Goal: Complete application form

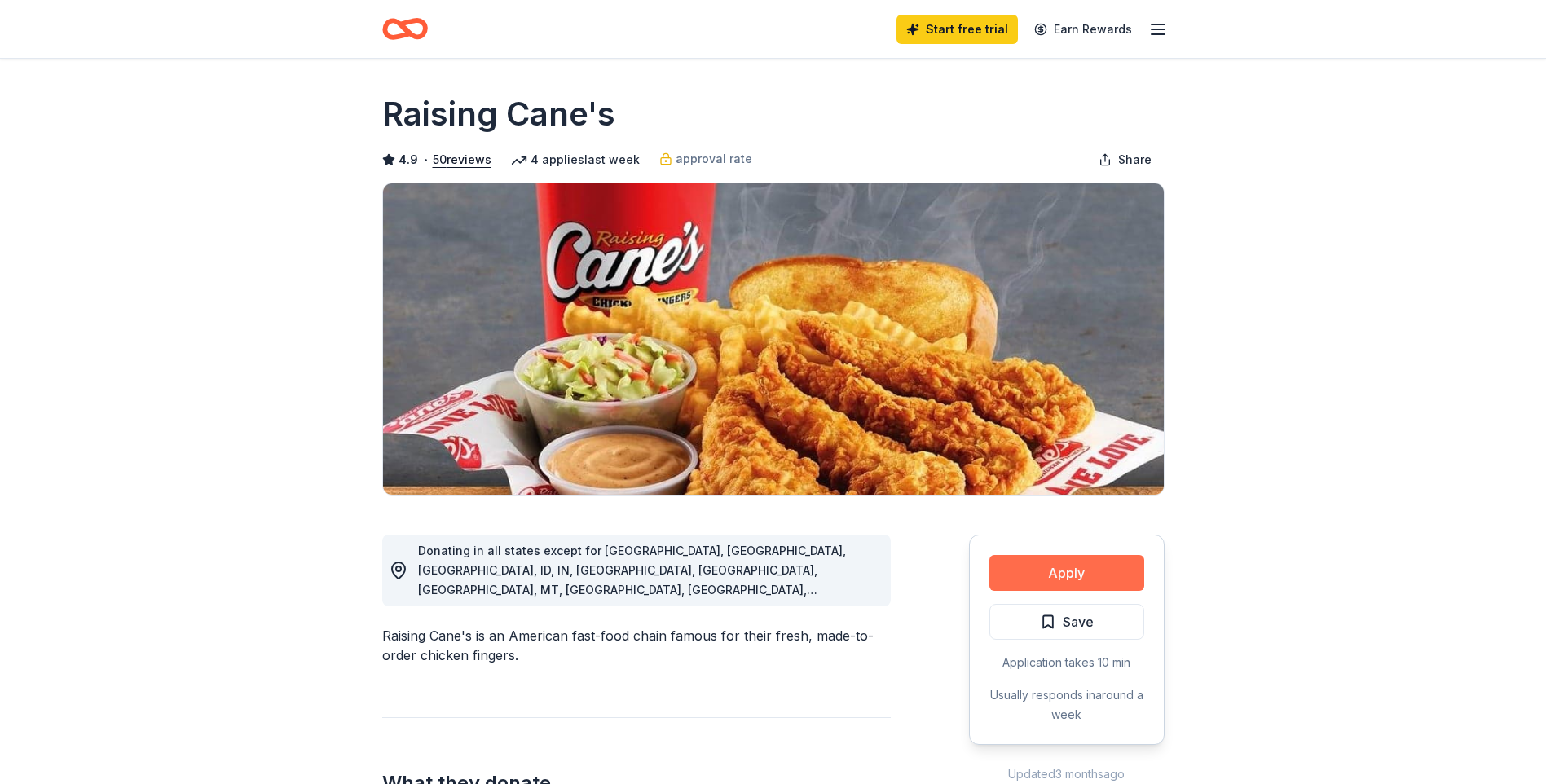
click at [1082, 570] on button "Apply" at bounding box center [1067, 572] width 155 height 36
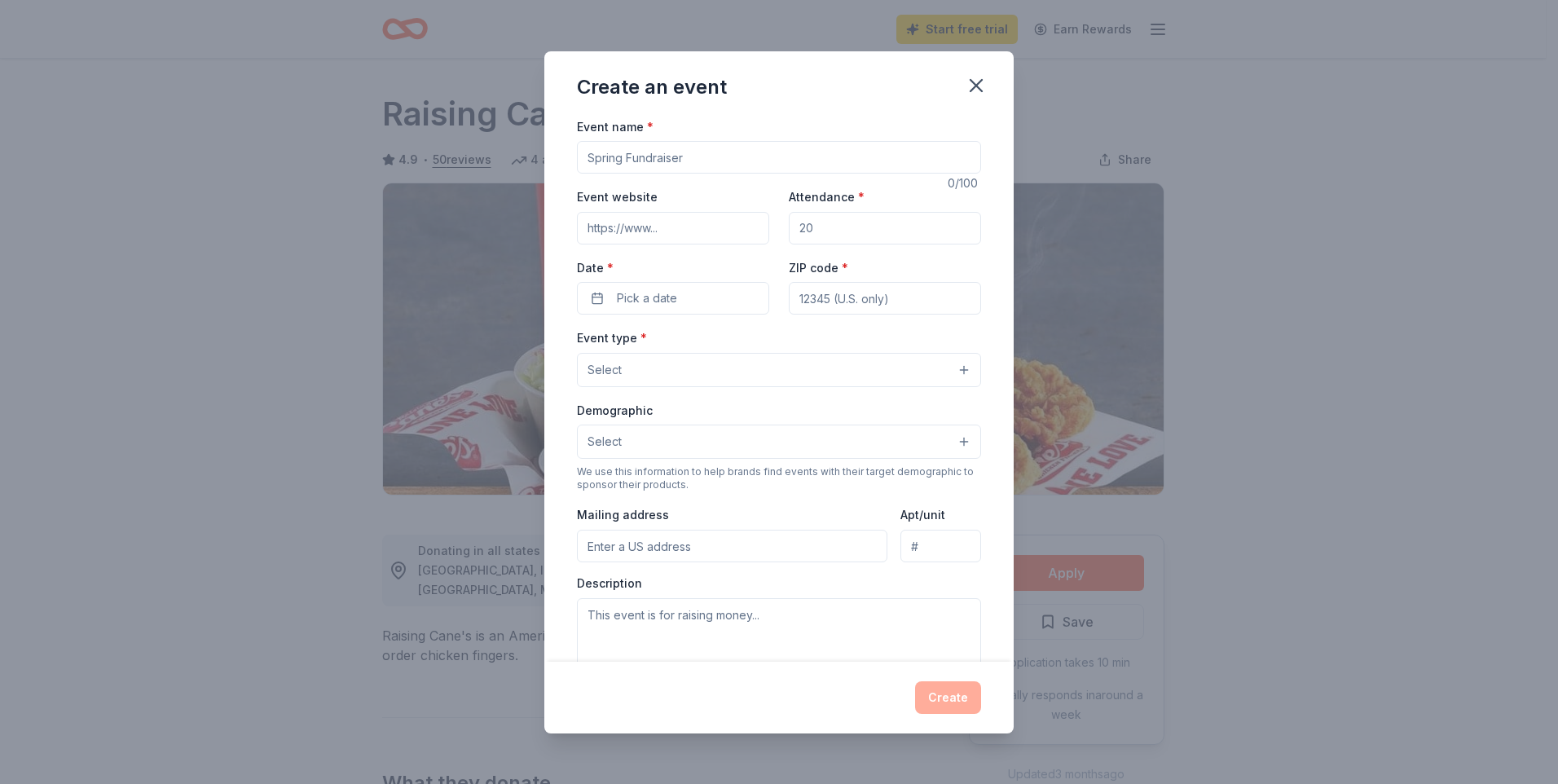
click at [715, 158] on input "Event name *" at bounding box center [779, 156] width 404 height 32
type input "W"
click at [772, 156] on input "Temperance [PERSON_NAME] Wild West" at bounding box center [779, 156] width 404 height 32
type input "Temperance [PERSON_NAME] Wild West Fest"
click at [689, 237] on input "Event website" at bounding box center [673, 228] width 193 height 32
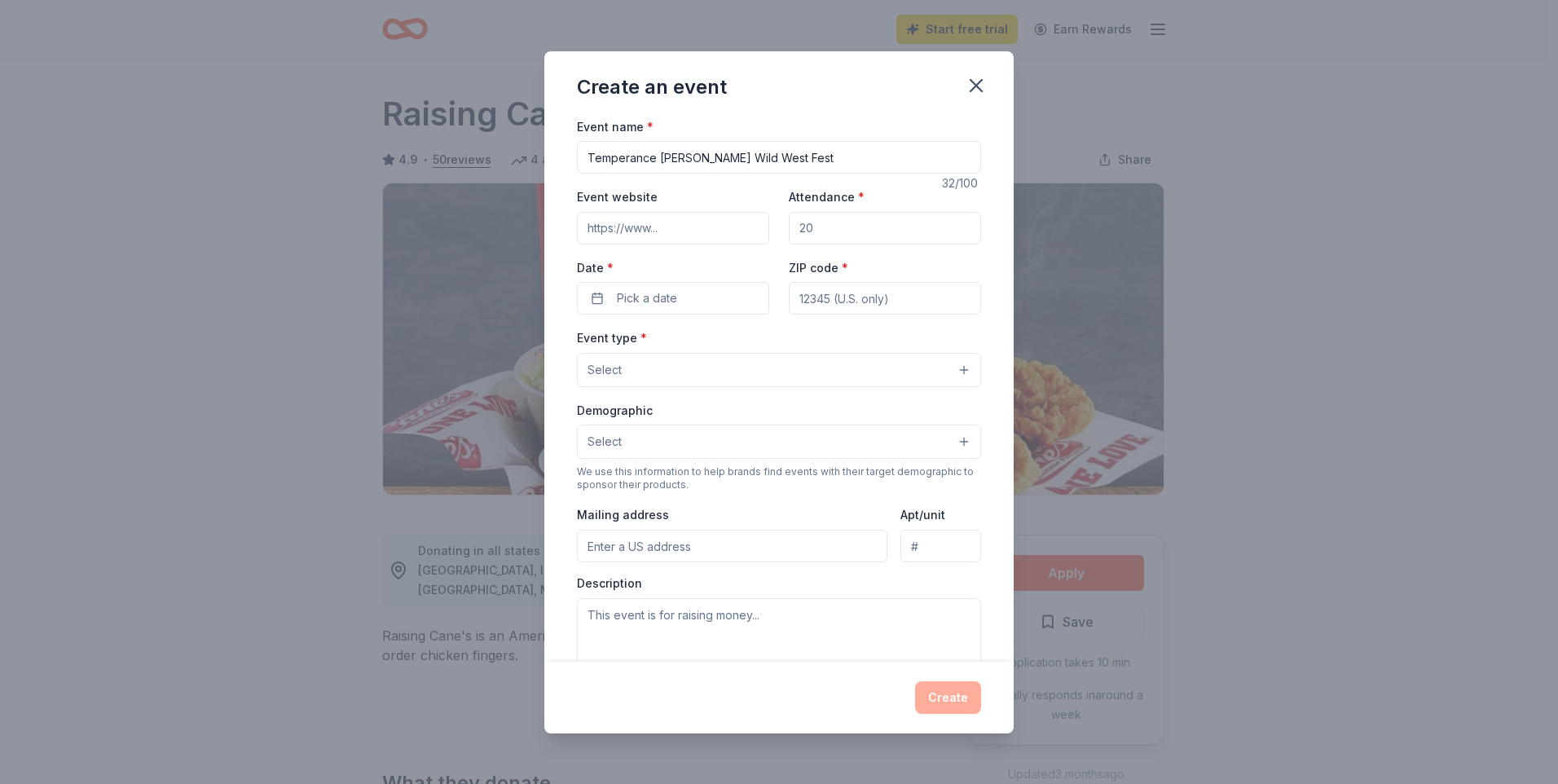
click at [662, 233] on input "Event website" at bounding box center [673, 228] width 193 height 32
paste input "[URL][DOMAIN_NAME][DOMAIN_NAME]"
type input "[URL][DOMAIN_NAME][DOMAIN_NAME]"
click at [824, 228] on input "Attendance *" at bounding box center [885, 228] width 193 height 32
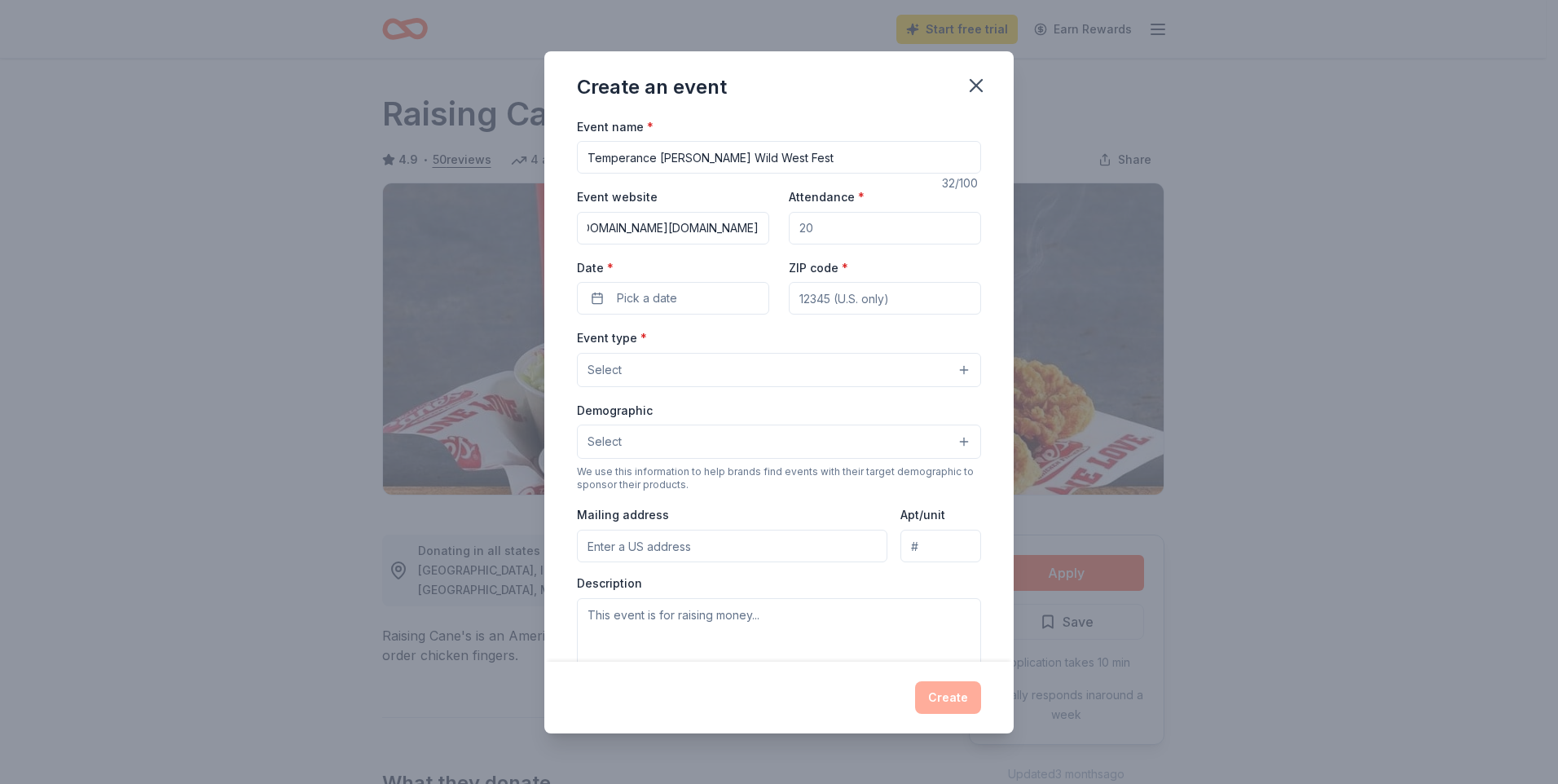
click at [824, 228] on input "Attendance *" at bounding box center [885, 228] width 193 height 32
type input "500"
click at [705, 300] on button "Pick a date" at bounding box center [673, 297] width 193 height 32
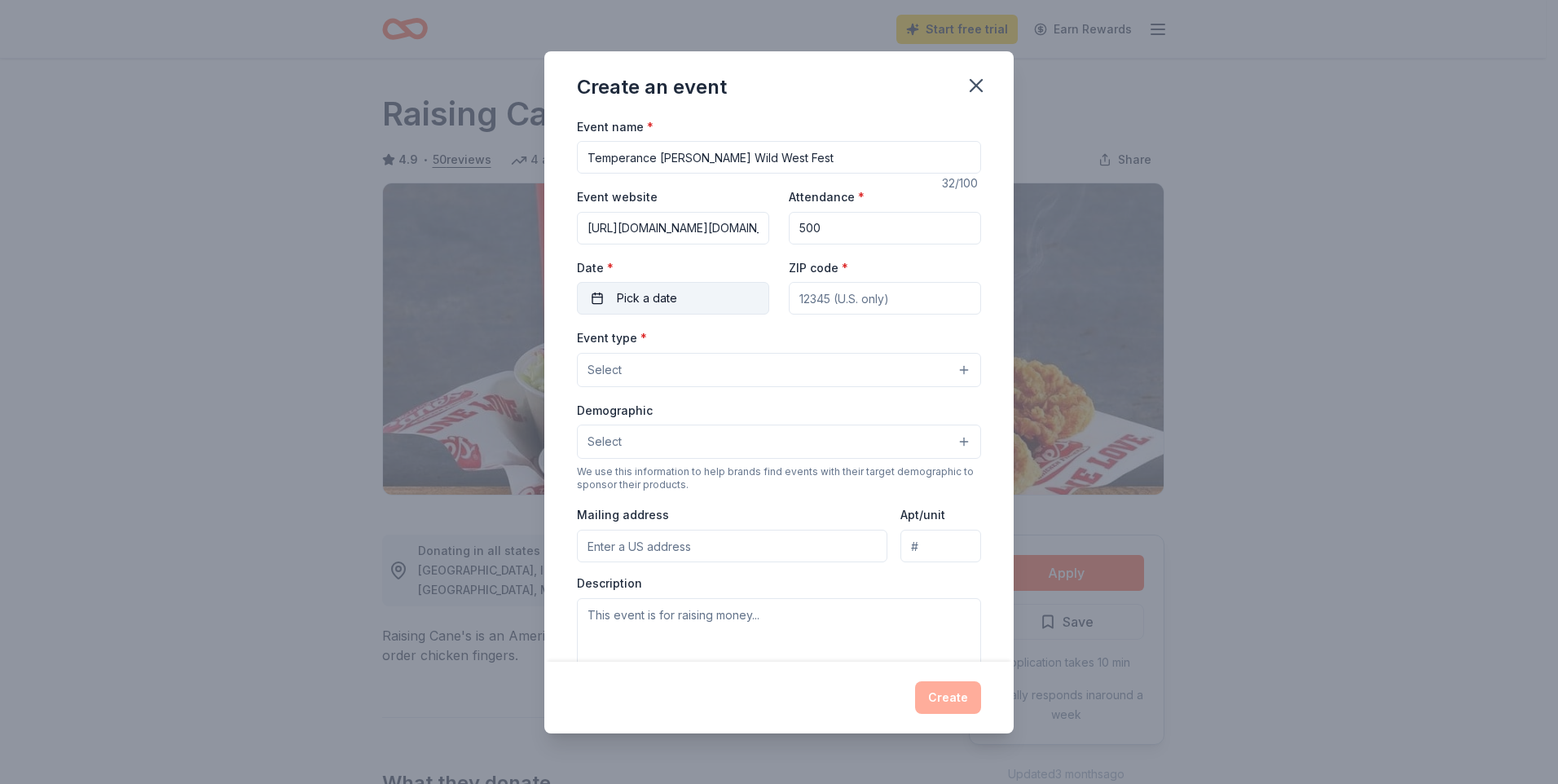
click at [705, 299] on button "Pick a date" at bounding box center [673, 297] width 193 height 32
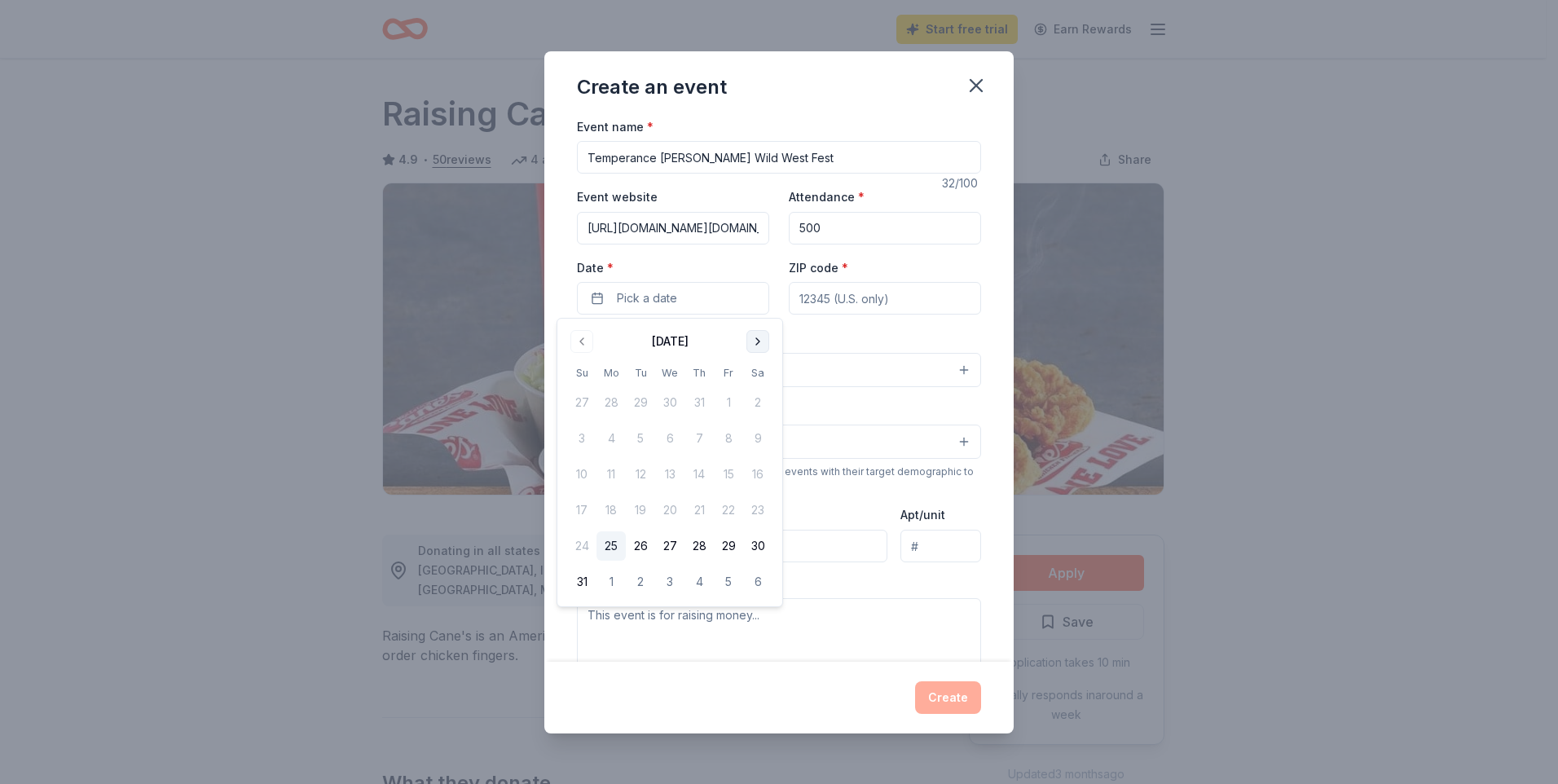
click at [761, 344] on button "Go to next month" at bounding box center [757, 340] width 22 height 22
click at [734, 470] on button "17" at bounding box center [729, 474] width 29 height 29
click at [846, 298] on input "ZIP code *" at bounding box center [885, 297] width 193 height 32
type input "93727"
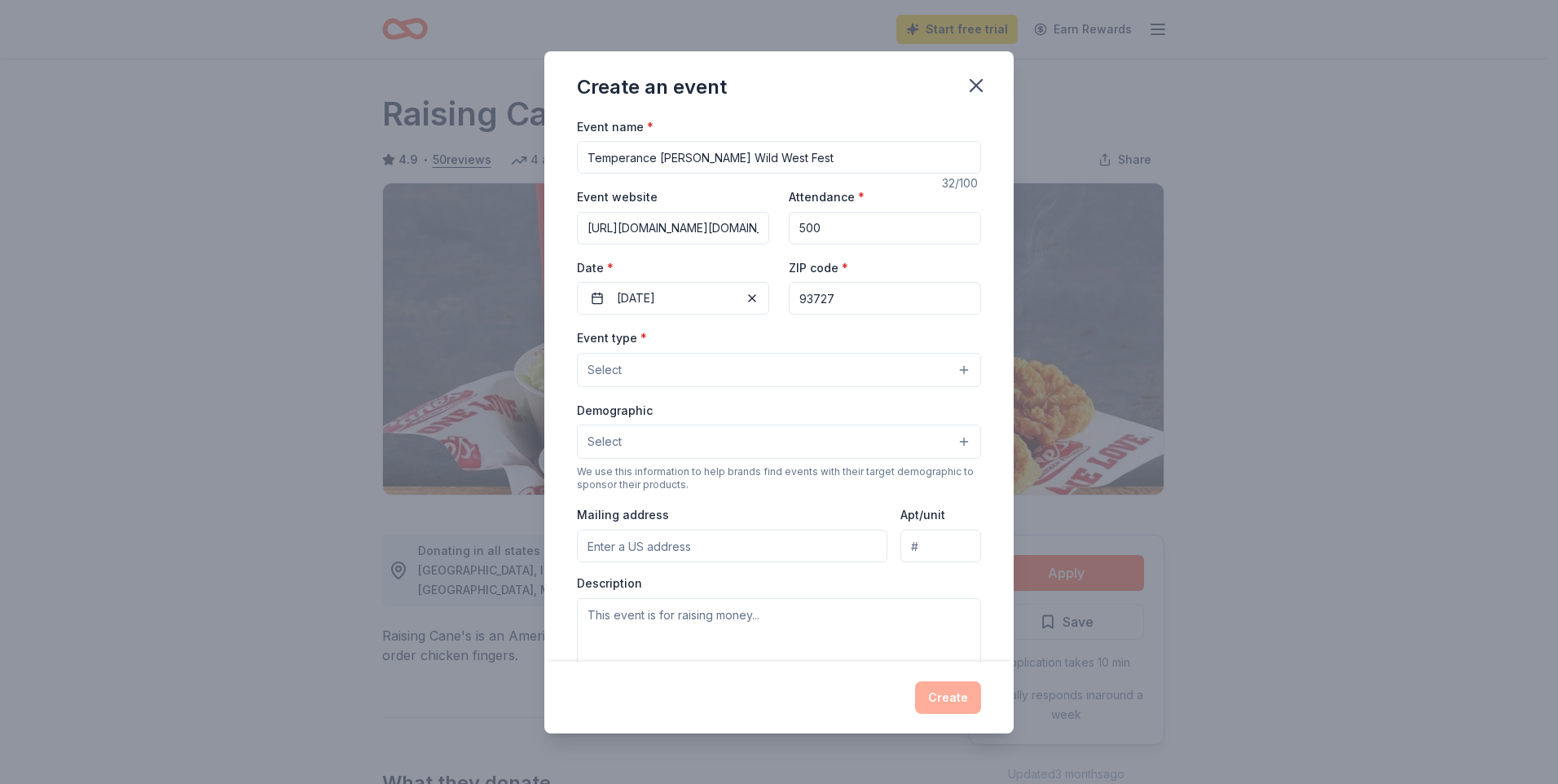
click at [711, 369] on button "Select" at bounding box center [779, 370] width 404 height 34
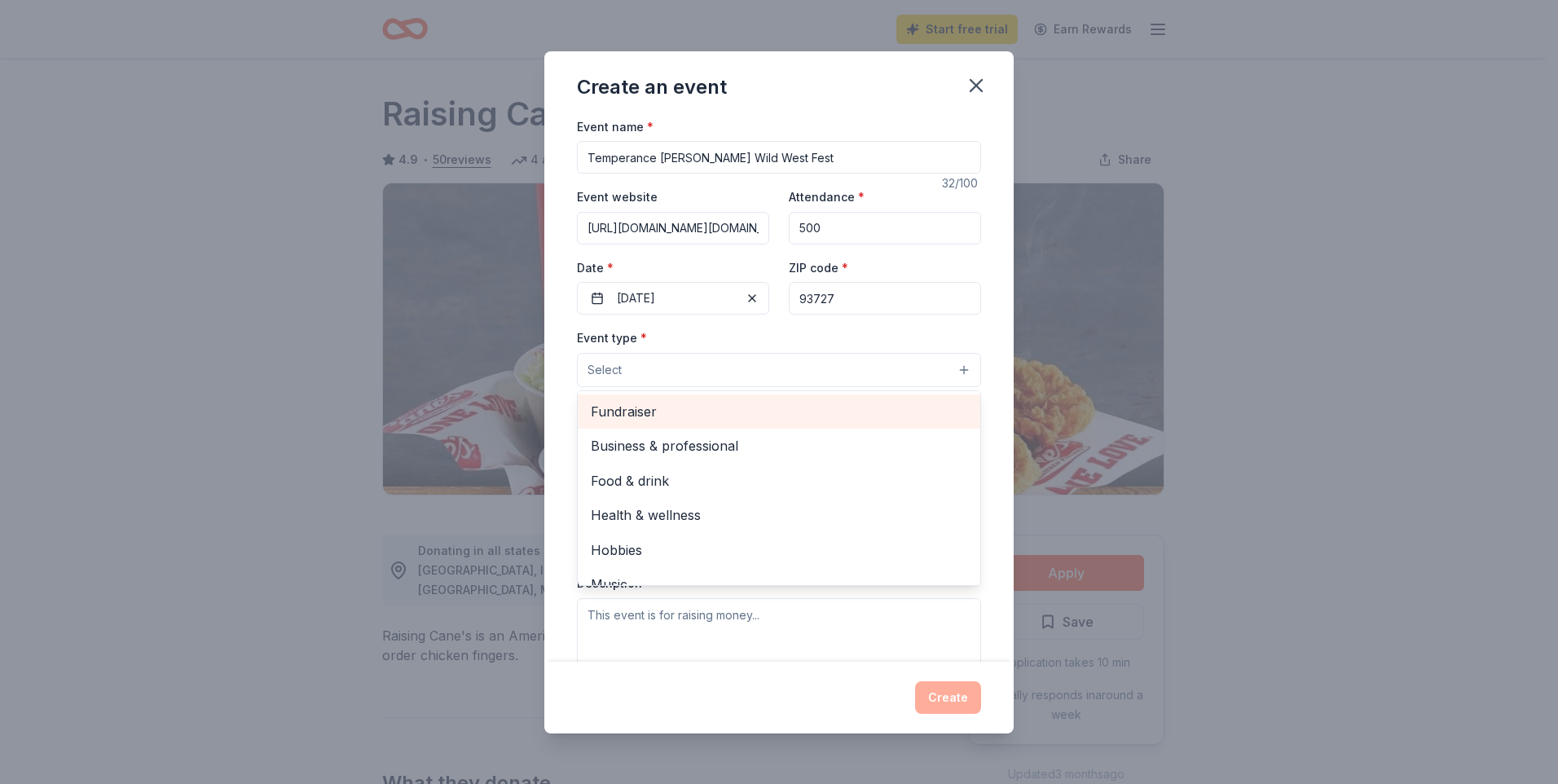
click at [705, 404] on span "Fundraiser" at bounding box center [779, 412] width 377 height 22
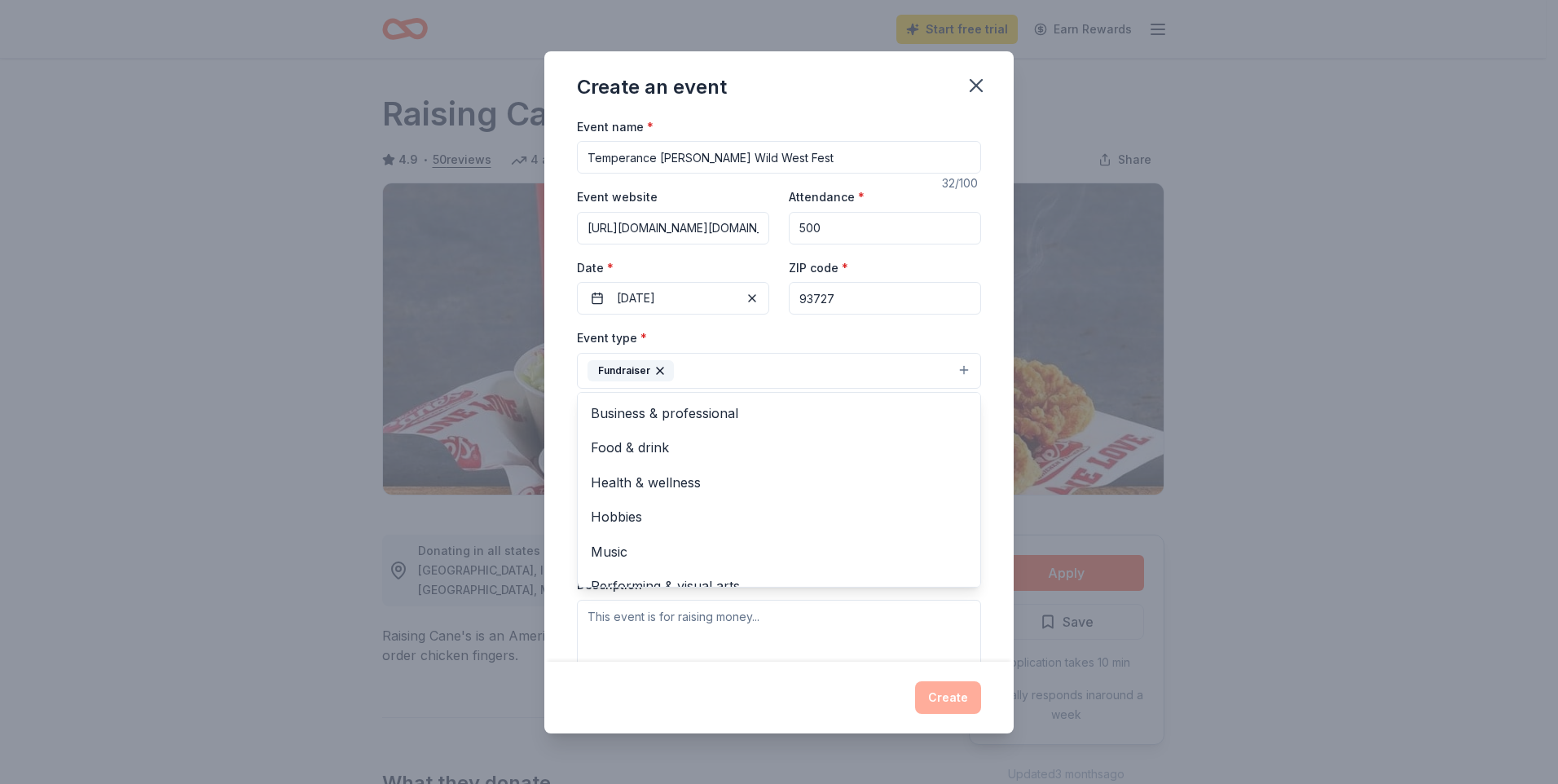
click at [979, 376] on div "Event name * Temperance [PERSON_NAME] Wild West Fest 32 /100 Event website [URL…" at bounding box center [779, 388] width 469 height 544
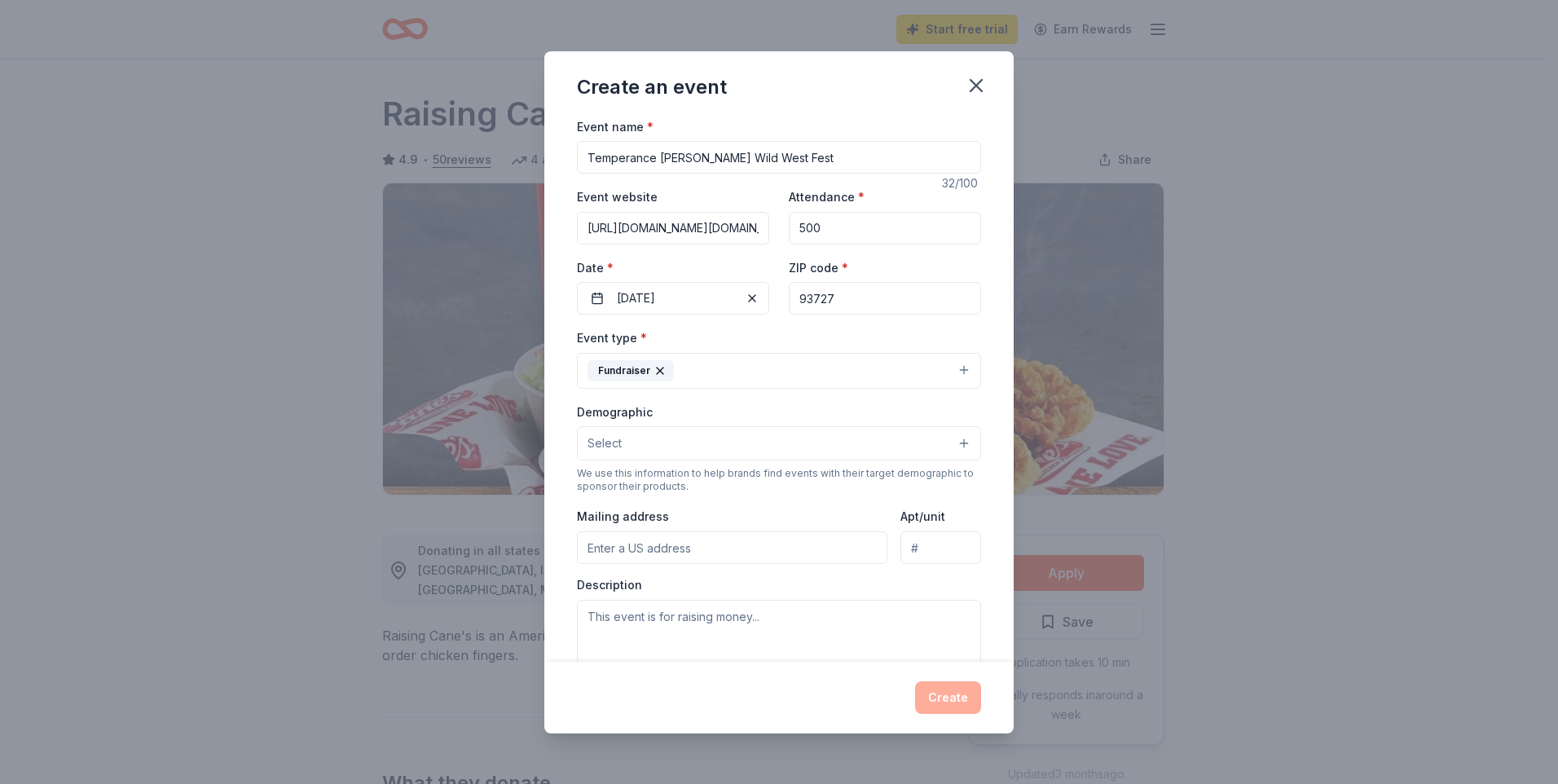
click at [926, 446] on button "Select" at bounding box center [779, 443] width 404 height 34
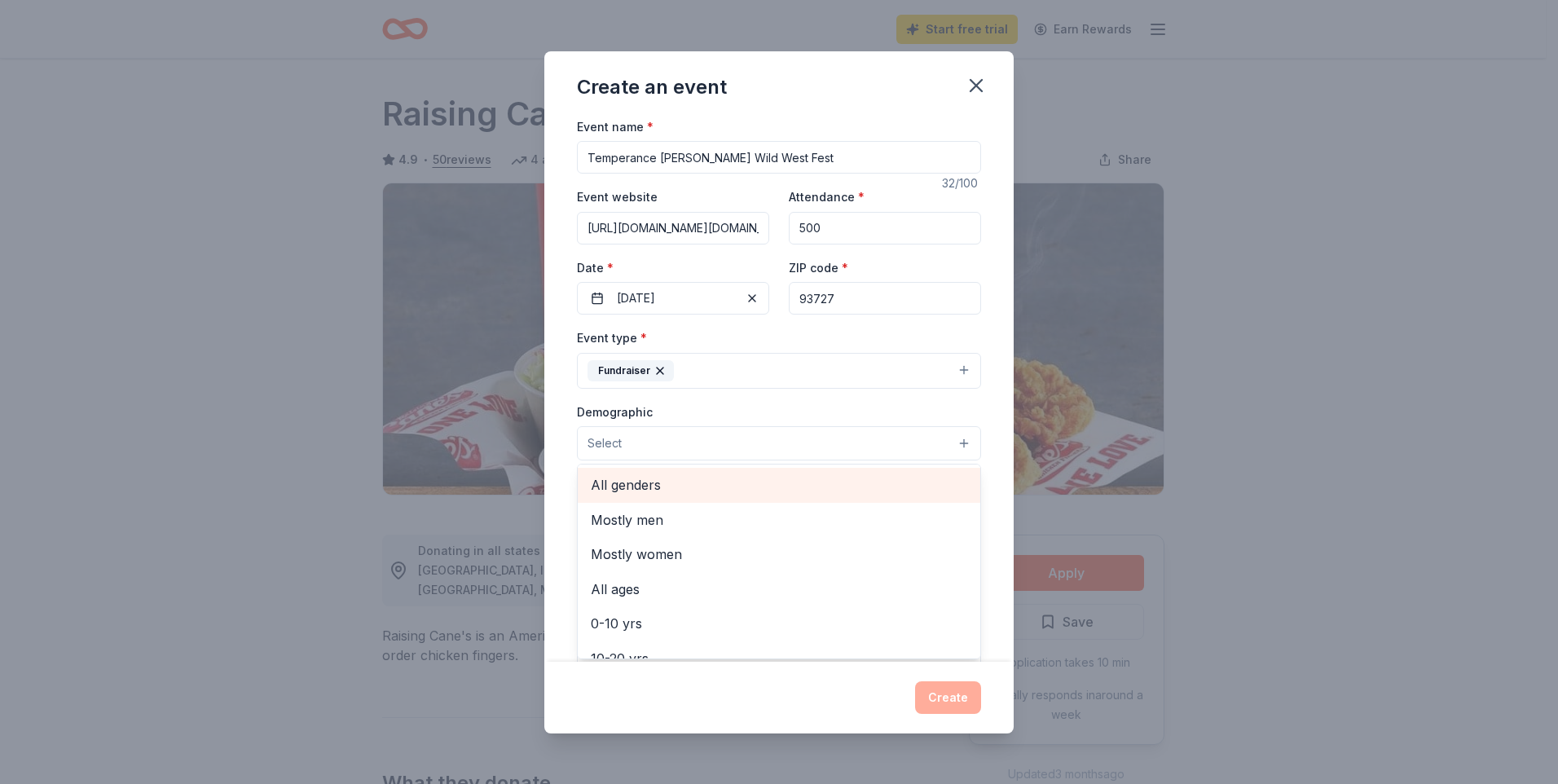
click at [896, 483] on span "All genders" at bounding box center [779, 485] width 377 height 22
click at [1000, 496] on div "Event name * Temperance [PERSON_NAME] Wild West Fest 32 /100 Event website [URL…" at bounding box center [779, 388] width 469 height 544
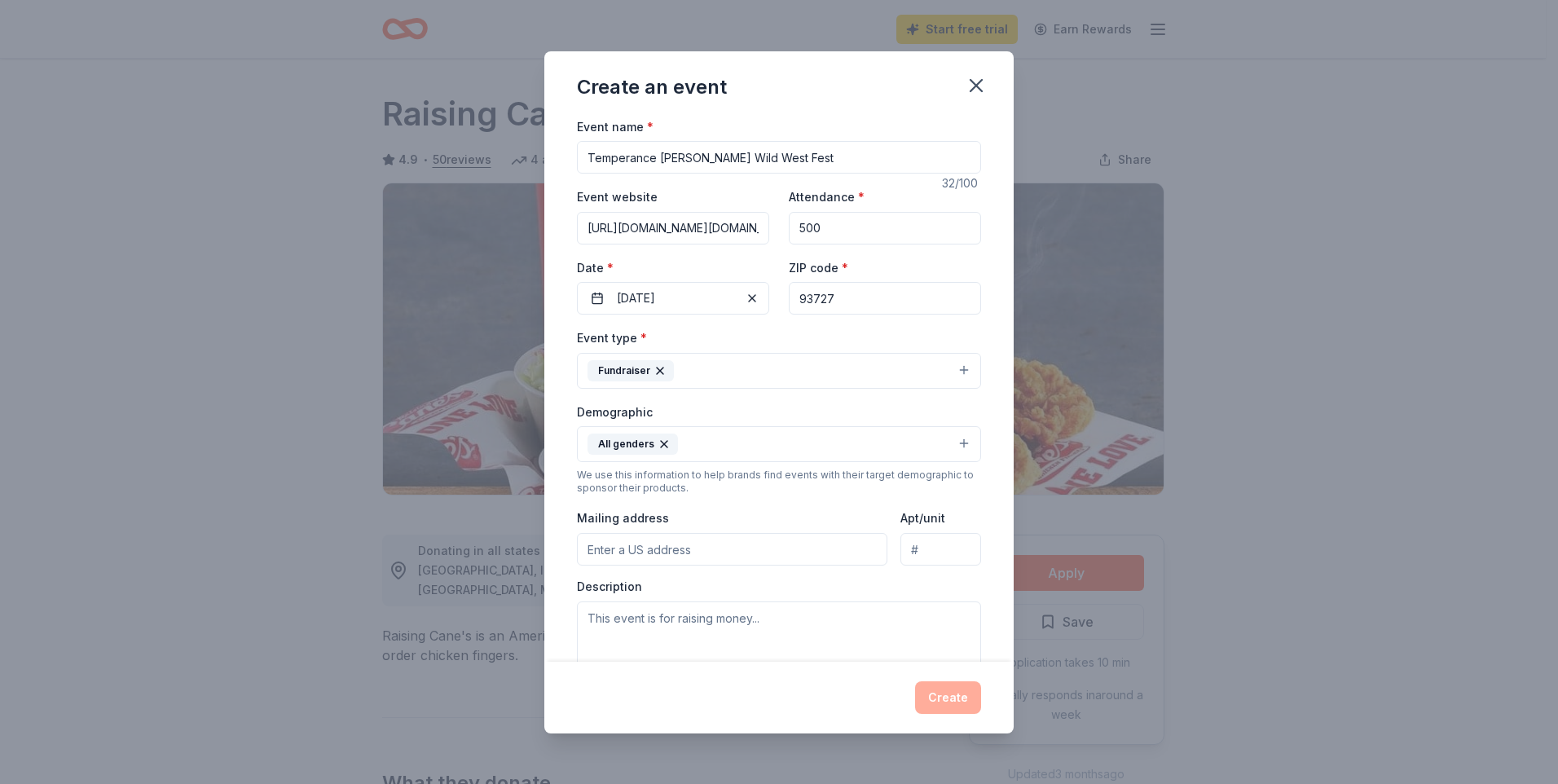
click at [860, 447] on button "All genders" at bounding box center [779, 444] width 404 height 36
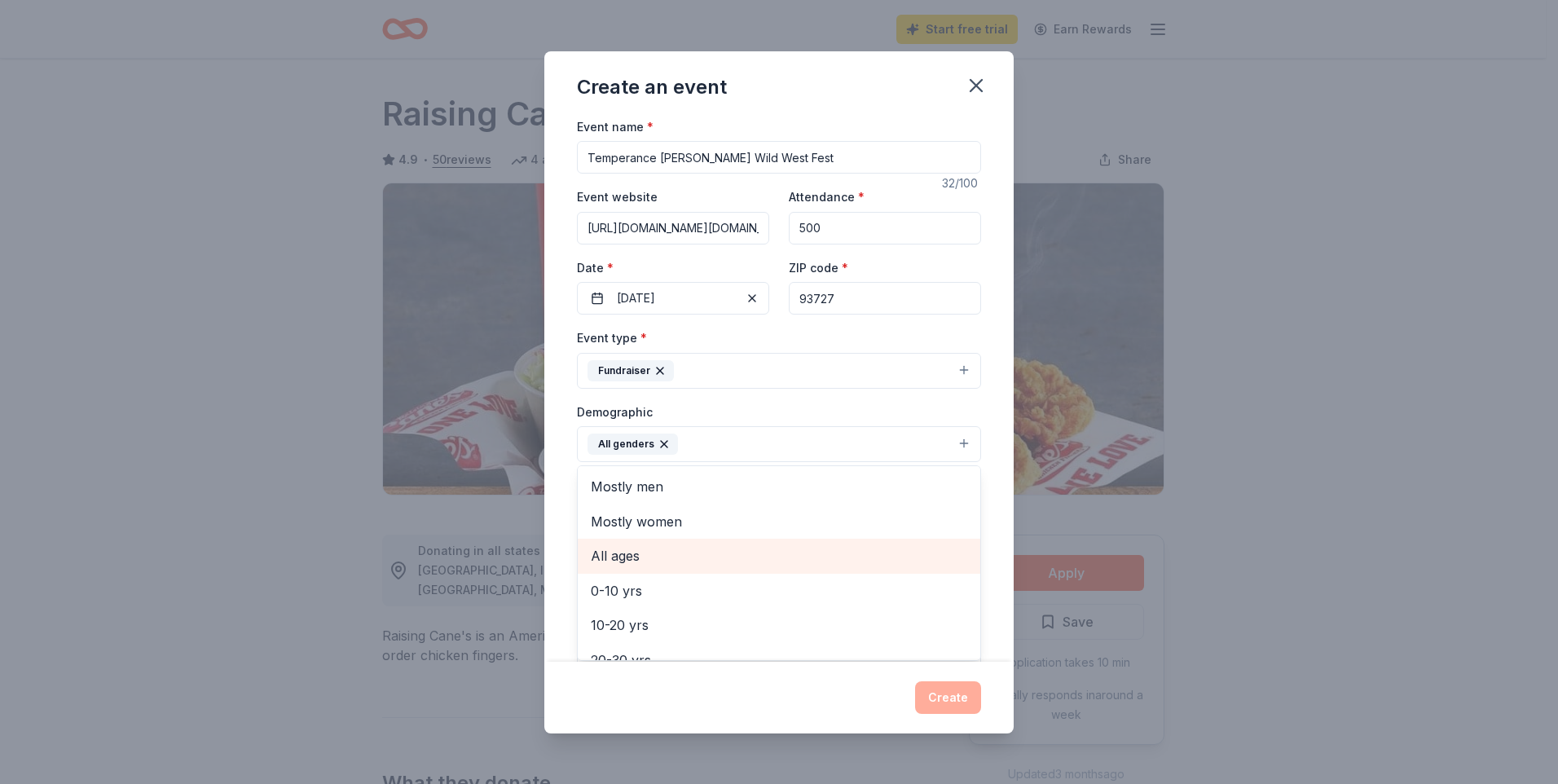
click at [837, 550] on span "All ages" at bounding box center [779, 555] width 377 height 22
click at [995, 540] on div "Event name * Temperance [PERSON_NAME] Wild West Fest 32 /100 Event website [URL…" at bounding box center [779, 388] width 469 height 544
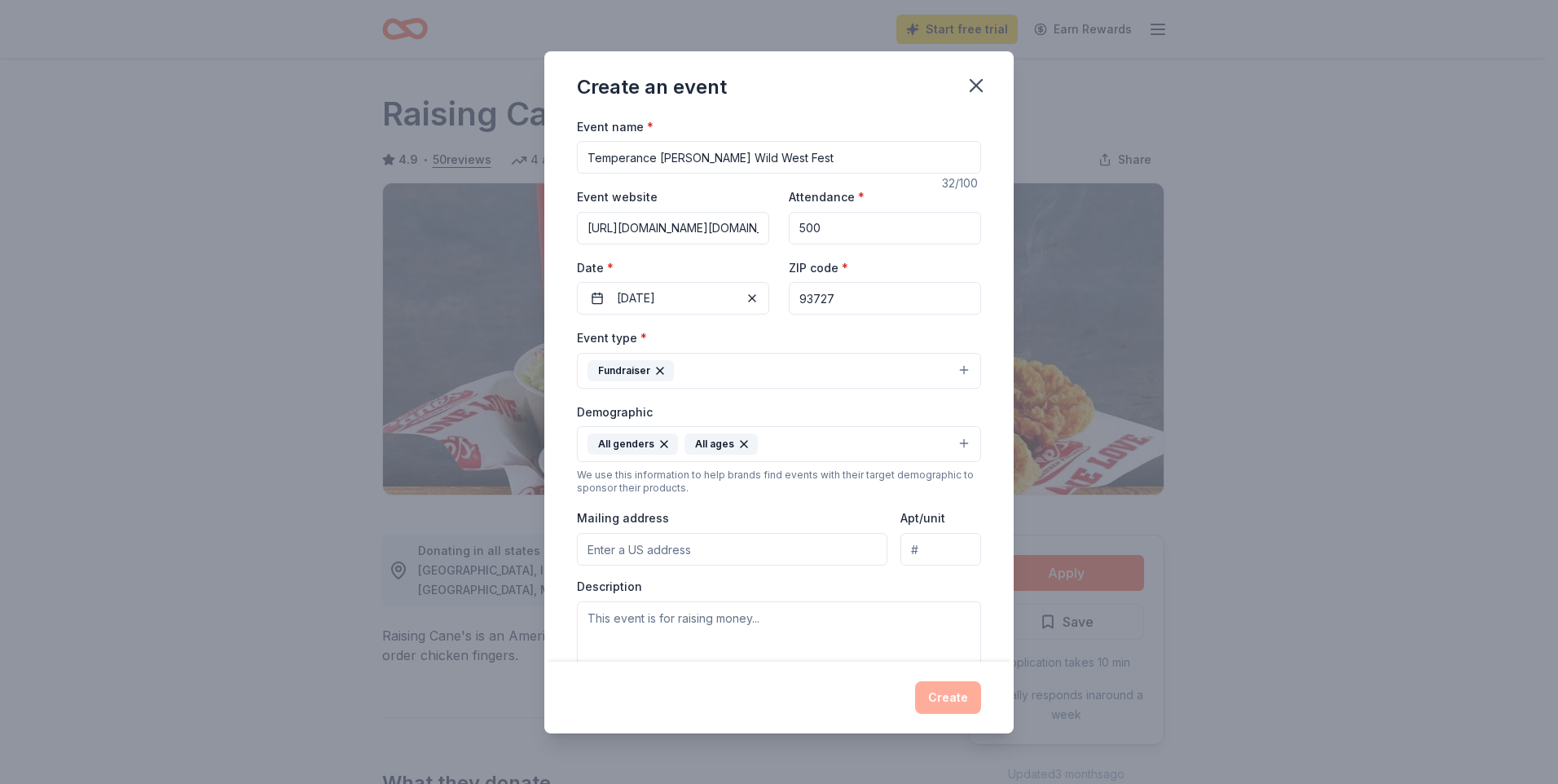
click at [788, 549] on input "Mailing address" at bounding box center [732, 548] width 310 height 32
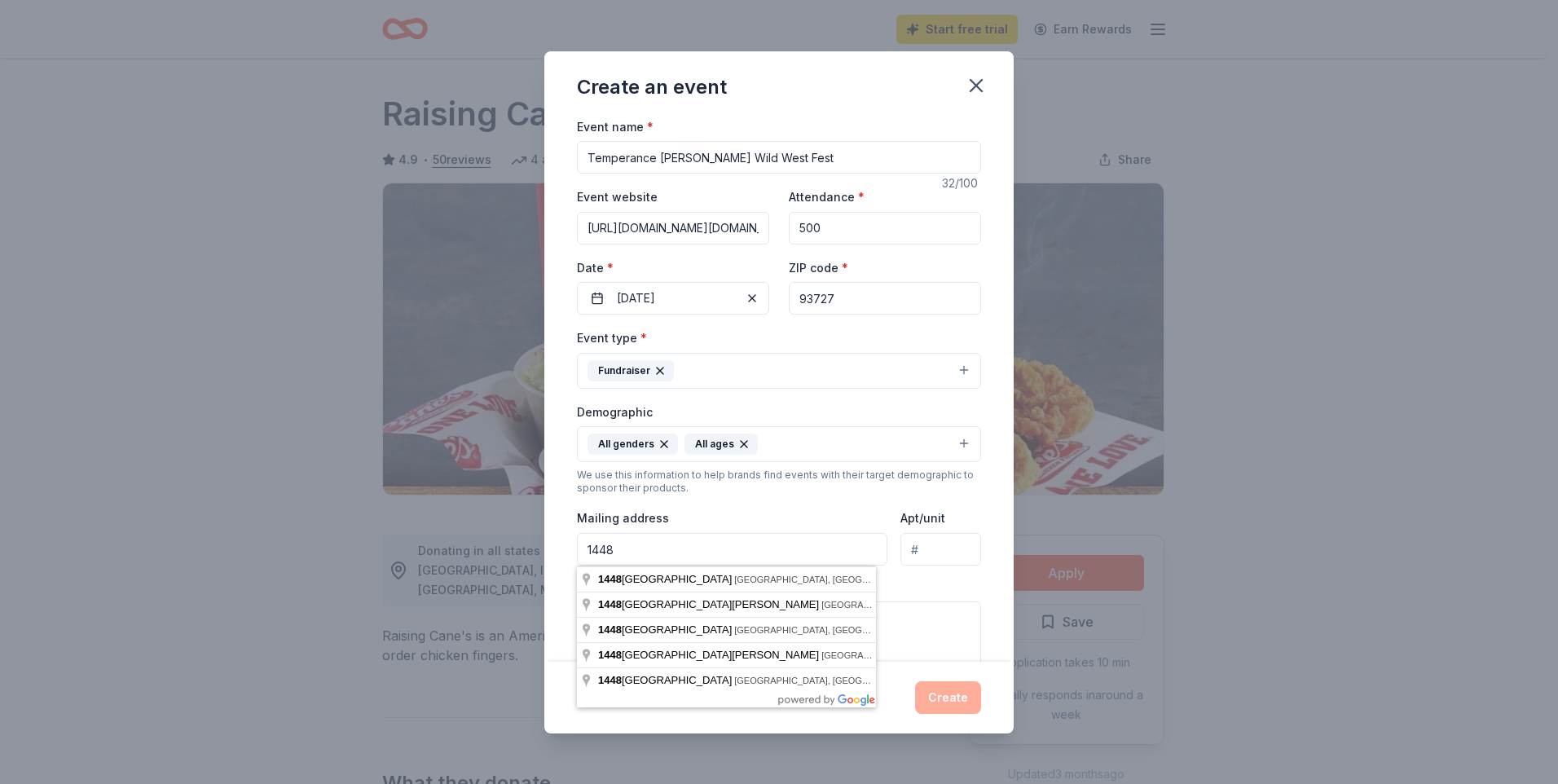
type input "[STREET_ADDRESS][PERSON_NAME]"
click at [756, 522] on div "Mailing address [STREET_ADDRESS][PERSON_NAME]" at bounding box center [732, 536] width 310 height 58
click at [757, 522] on div "Mailing address [STREET_ADDRESS][PERSON_NAME]" at bounding box center [732, 536] width 310 height 58
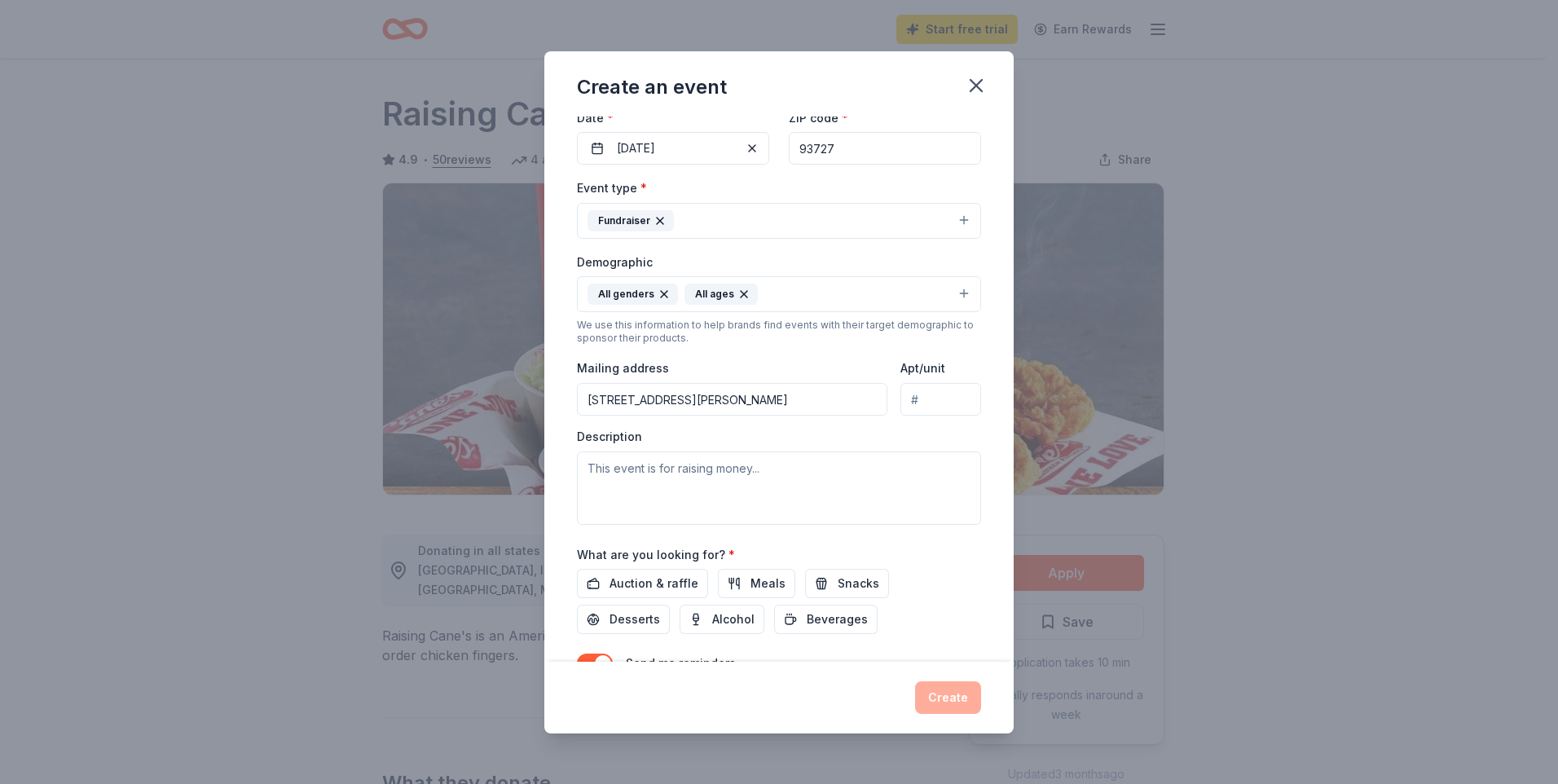
scroll to position [163, 0]
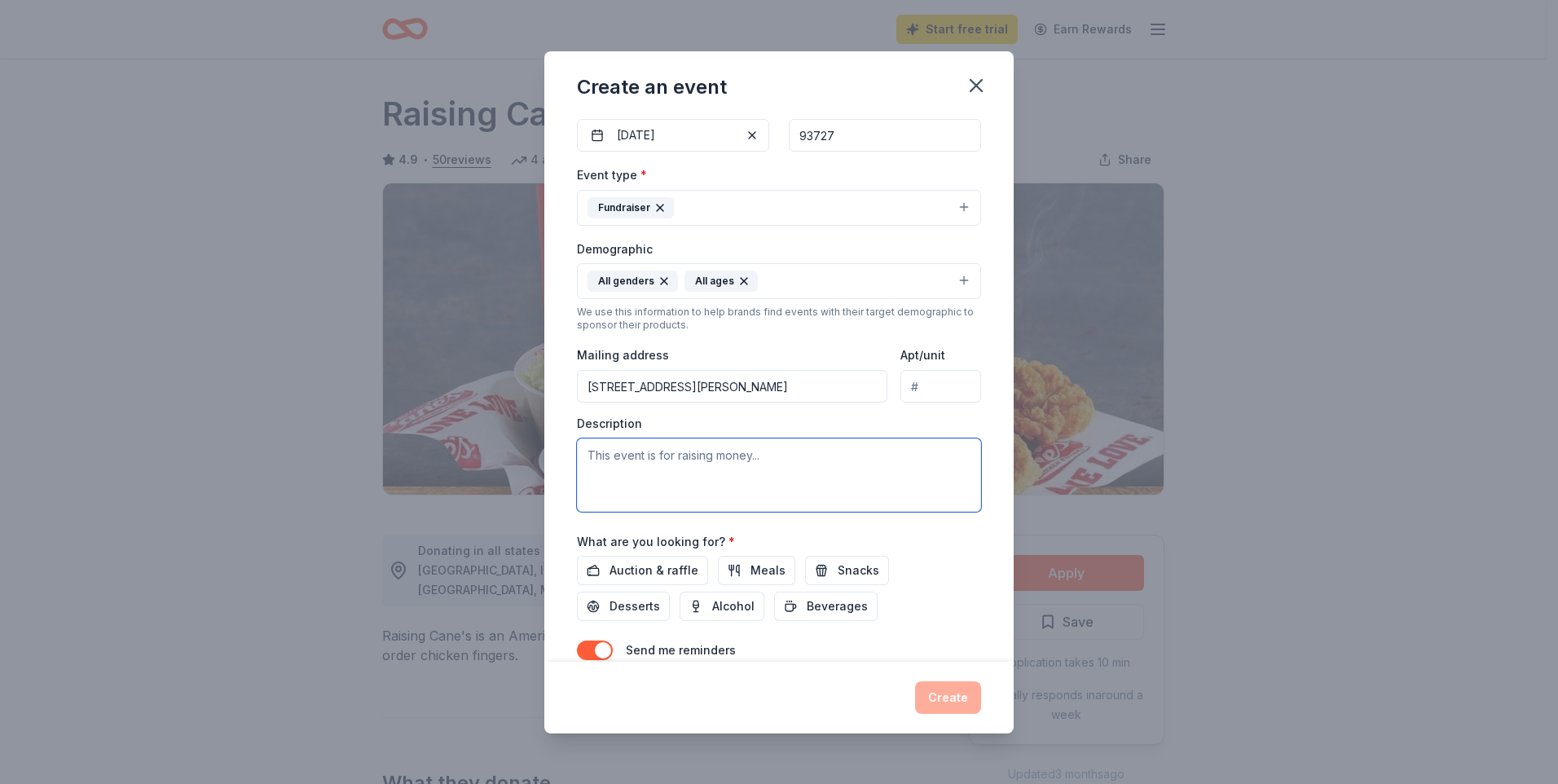
click at [765, 469] on textarea at bounding box center [779, 474] width 404 height 73
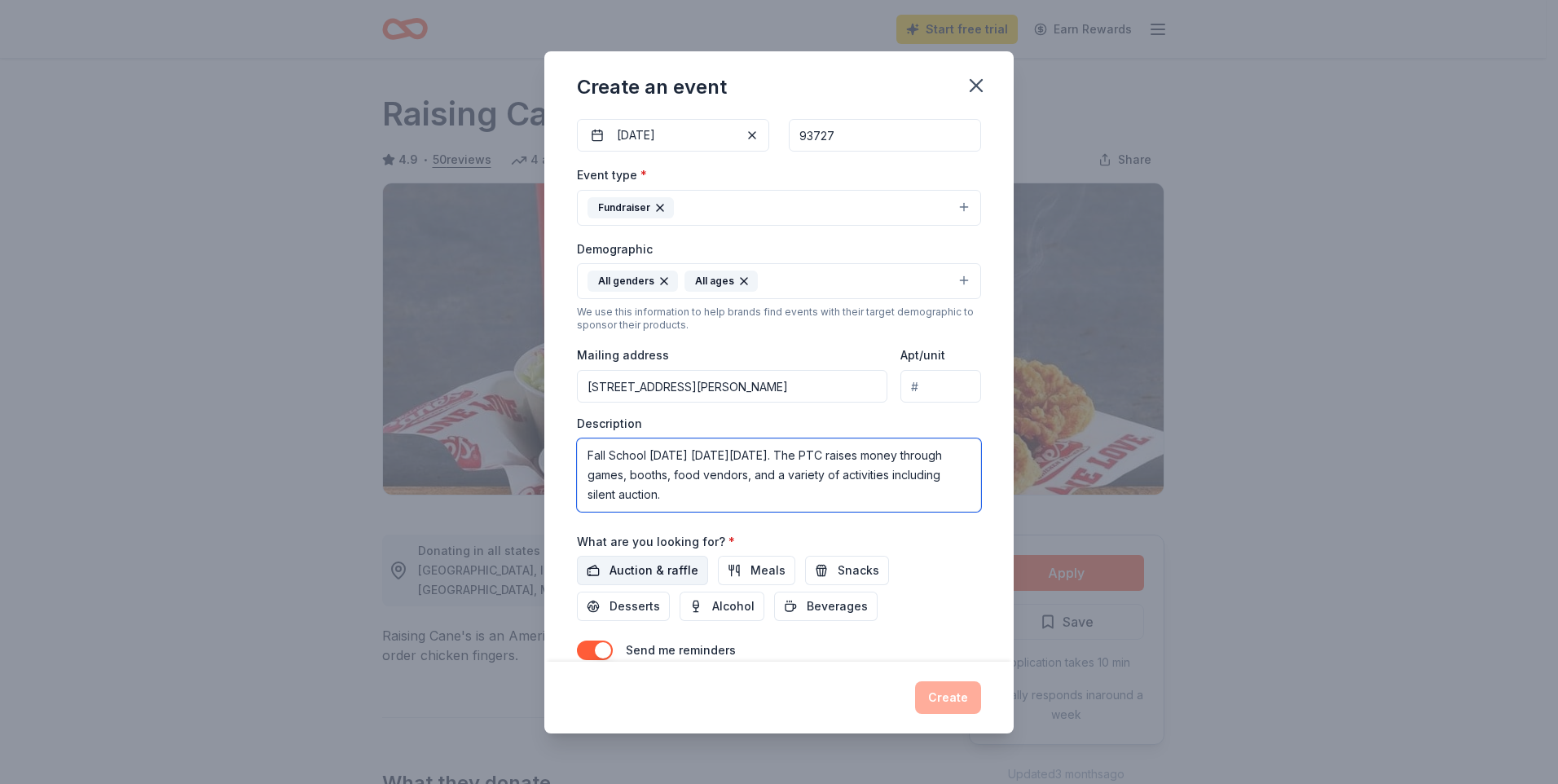
type textarea "Fall School [DATE] [DATE][DATE]. The PTC raises money through games, booths, fo…"
click at [661, 564] on span "Auction & raffle" at bounding box center [653, 570] width 89 height 20
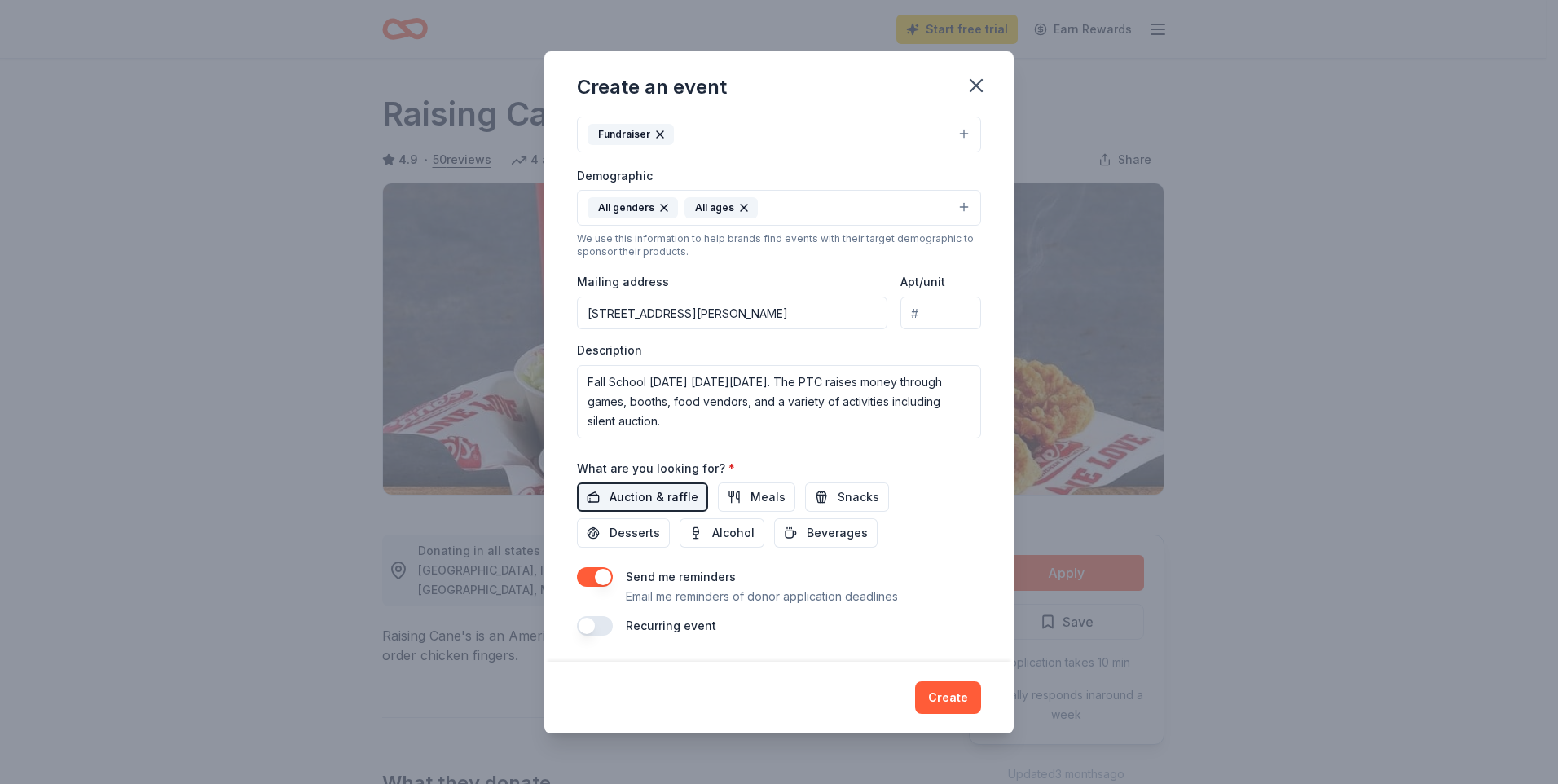
click at [656, 496] on span "Auction & raffle" at bounding box center [653, 497] width 89 height 20
click at [655, 496] on span "Auction & raffle" at bounding box center [653, 497] width 89 height 20
click at [946, 696] on button "Create" at bounding box center [948, 697] width 66 height 32
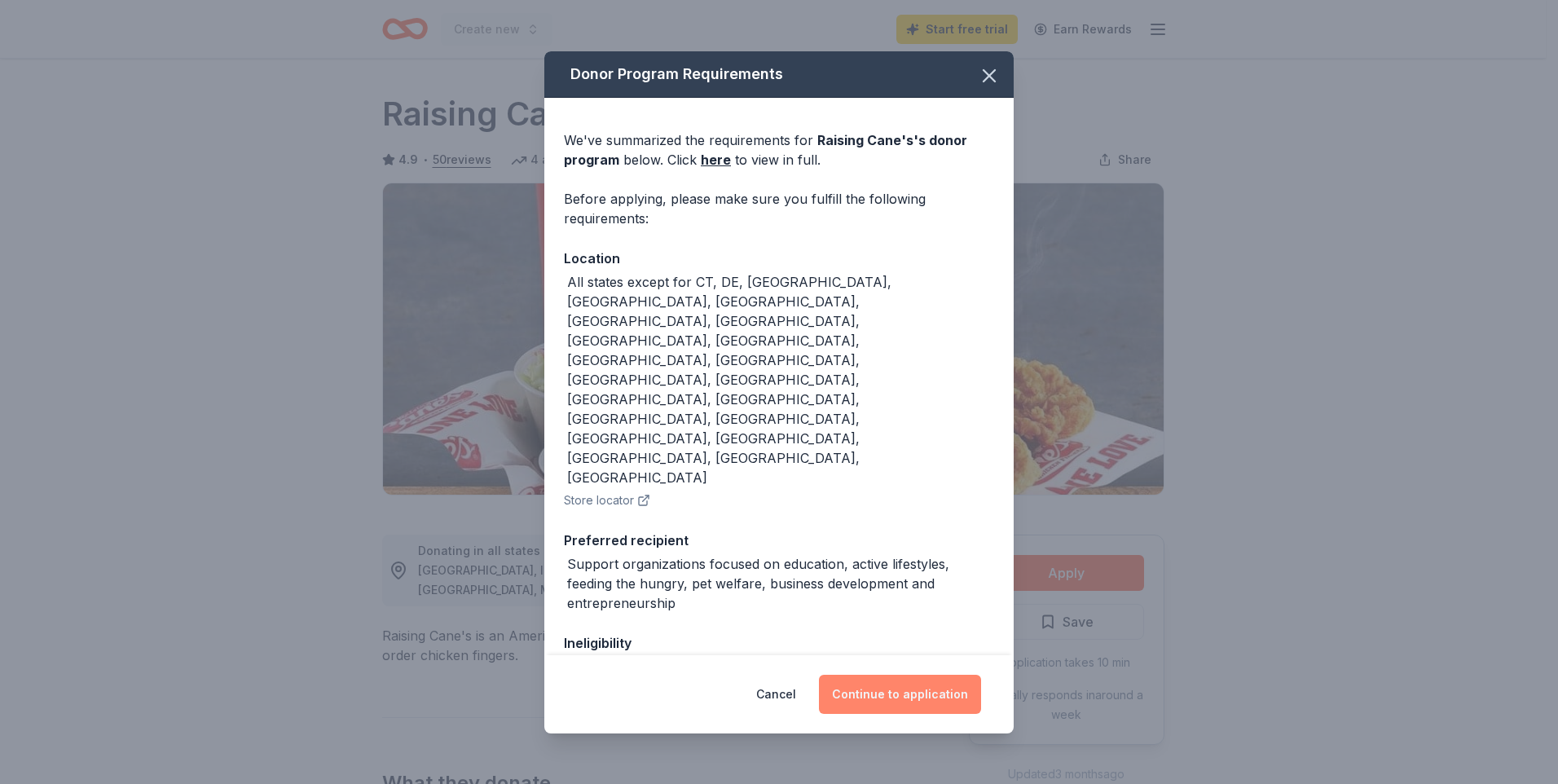
click at [890, 675] on button "Continue to application" at bounding box center [900, 694] width 162 height 39
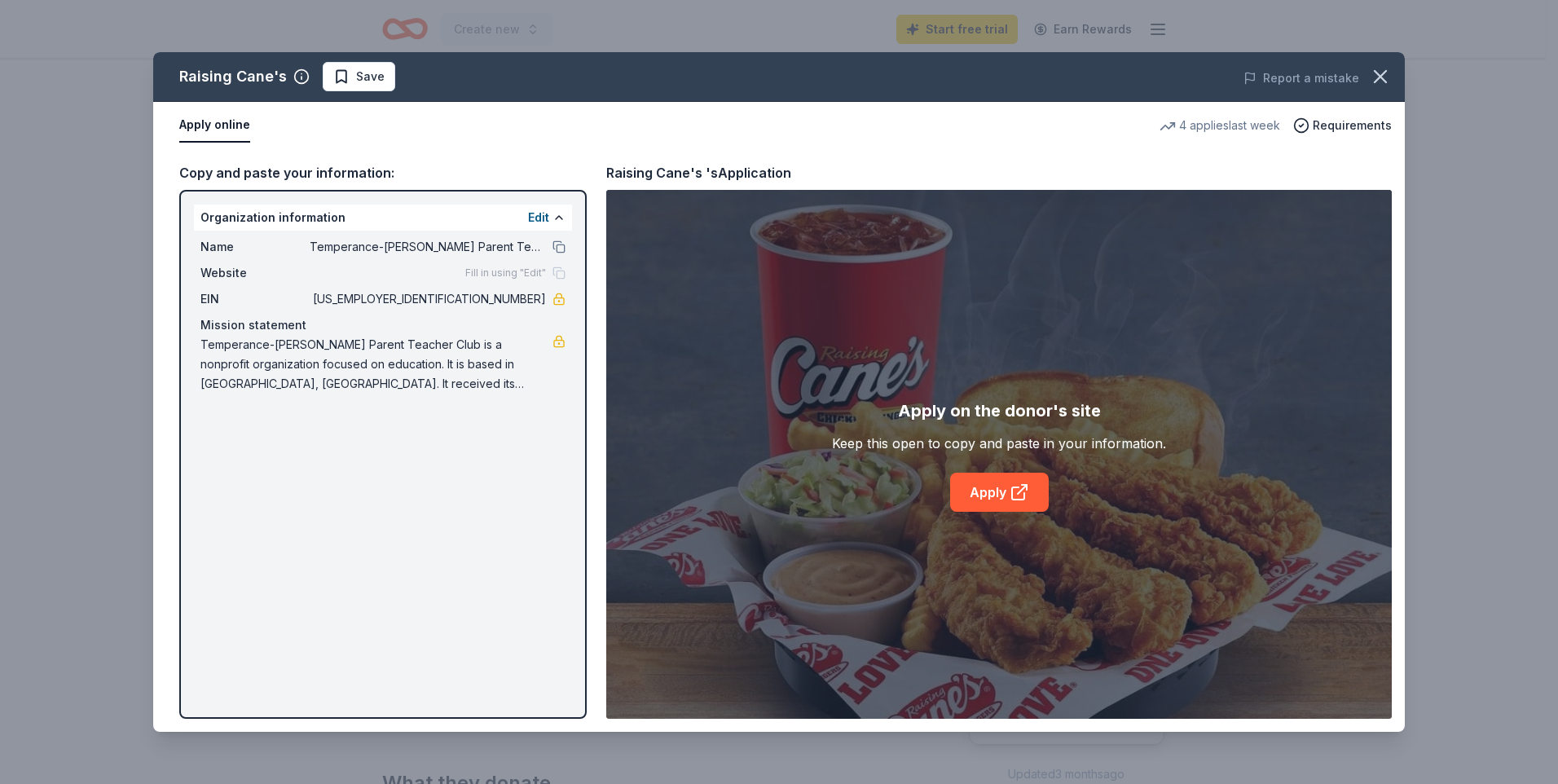
click at [1008, 500] on div "Raising Cane's Save Report a mistake Apply online 4 applies last week Requireme…" at bounding box center [779, 391] width 1252 height 679
click at [997, 496] on div "Raising Cane's Save Report a mistake Apply online 4 applies last week Requireme…" at bounding box center [779, 391] width 1252 height 679
click at [358, 72] on div "Raising Cane's Save Report a mistake Apply online 4 applies last week Requireme…" at bounding box center [779, 391] width 1252 height 679
click at [538, 212] on div "Raising Cane's Save Report a mistake Apply online 4 applies last week Requireme…" at bounding box center [779, 391] width 1252 height 679
click at [537, 215] on div "Raising Cane's Save Report a mistake Apply online 4 applies last week Requireme…" at bounding box center [779, 391] width 1252 height 679
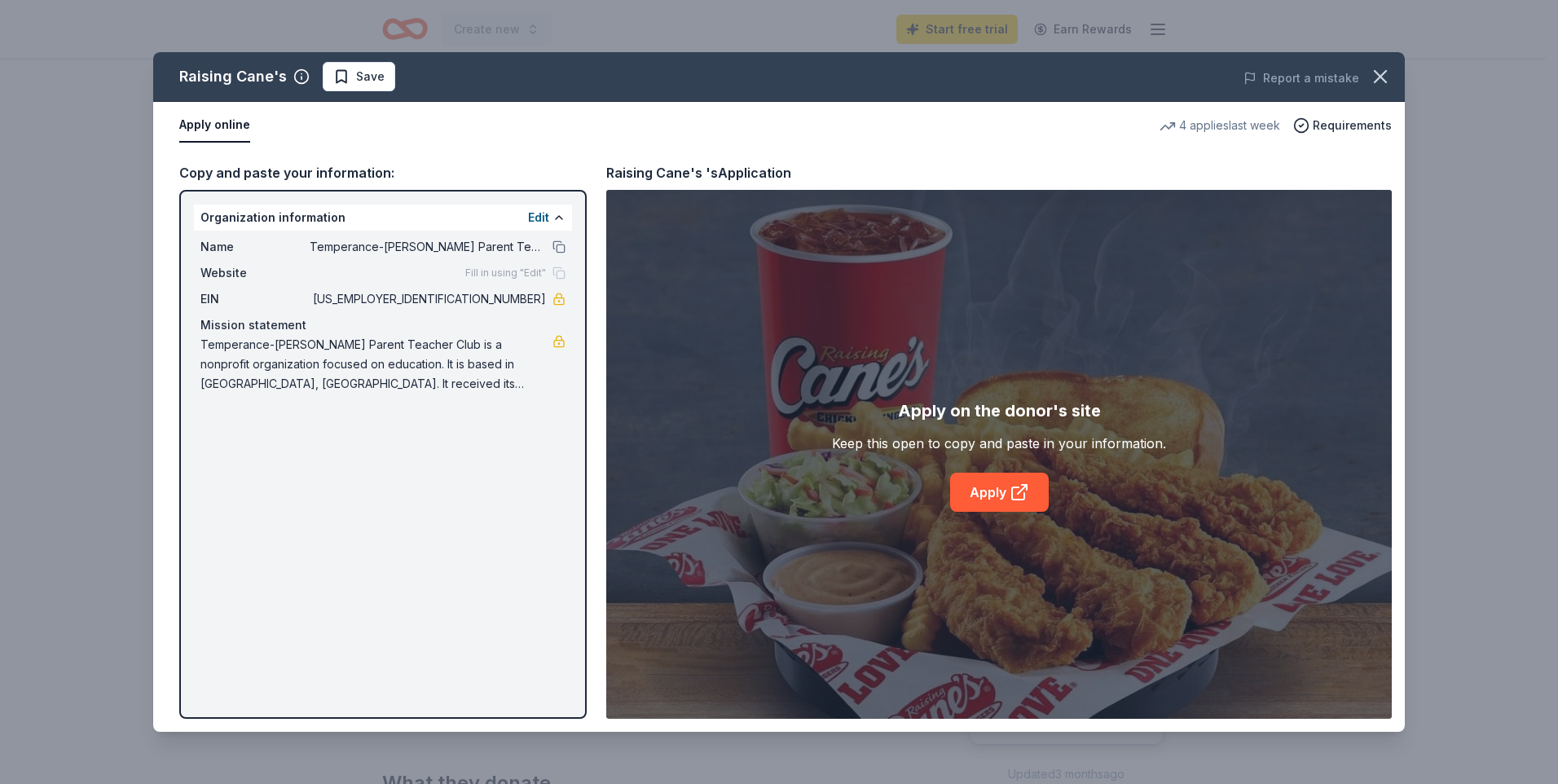
click at [582, 448] on div "Raising Cane's Save Report a mistake Apply online 4 applies last week Requireme…" at bounding box center [779, 391] width 1252 height 679
click at [344, 75] on div "Raising Cane's Save Report a mistake Apply online 4 applies last week Requireme…" at bounding box center [779, 391] width 1252 height 679
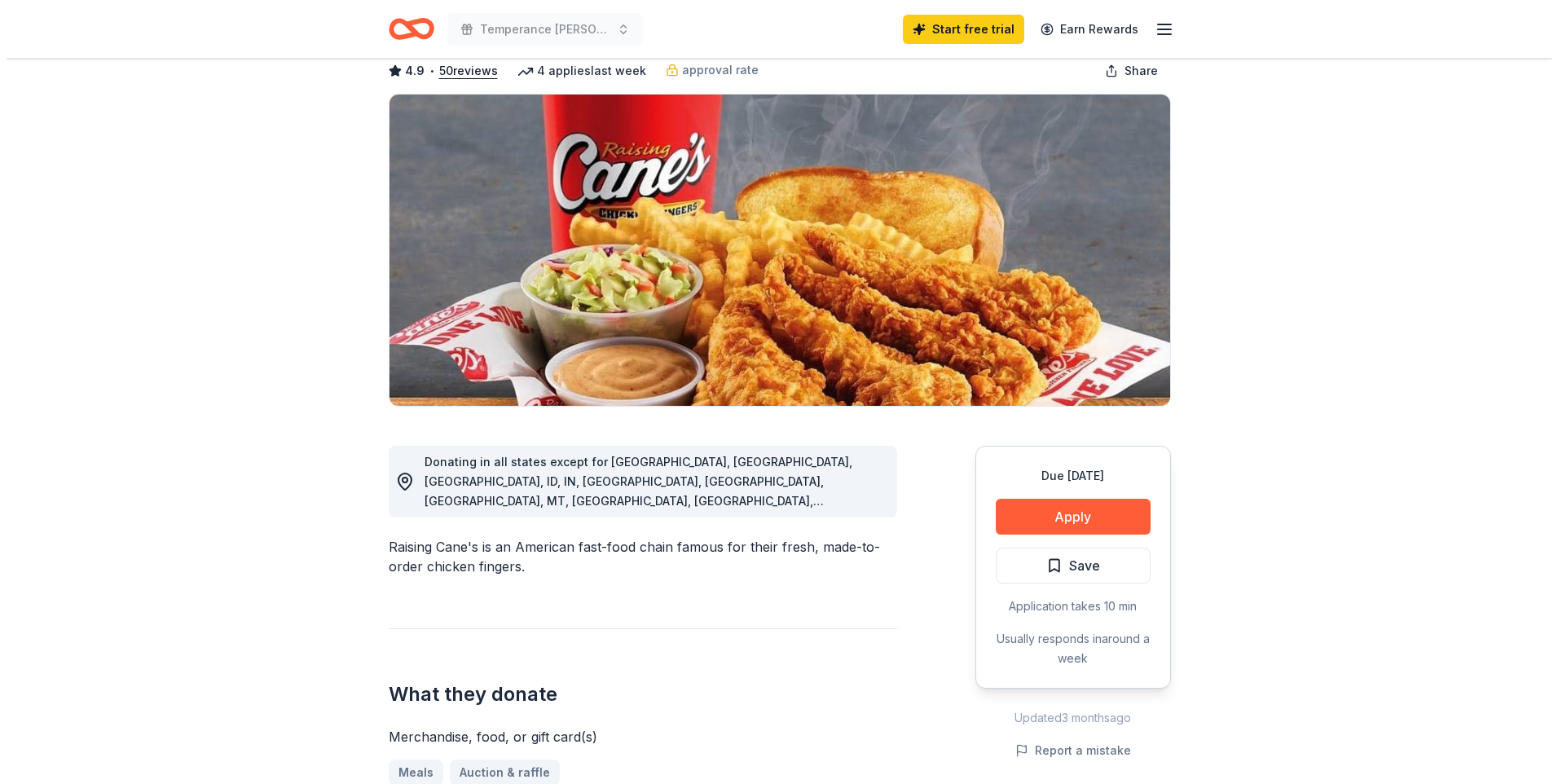
scroll to position [163, 0]
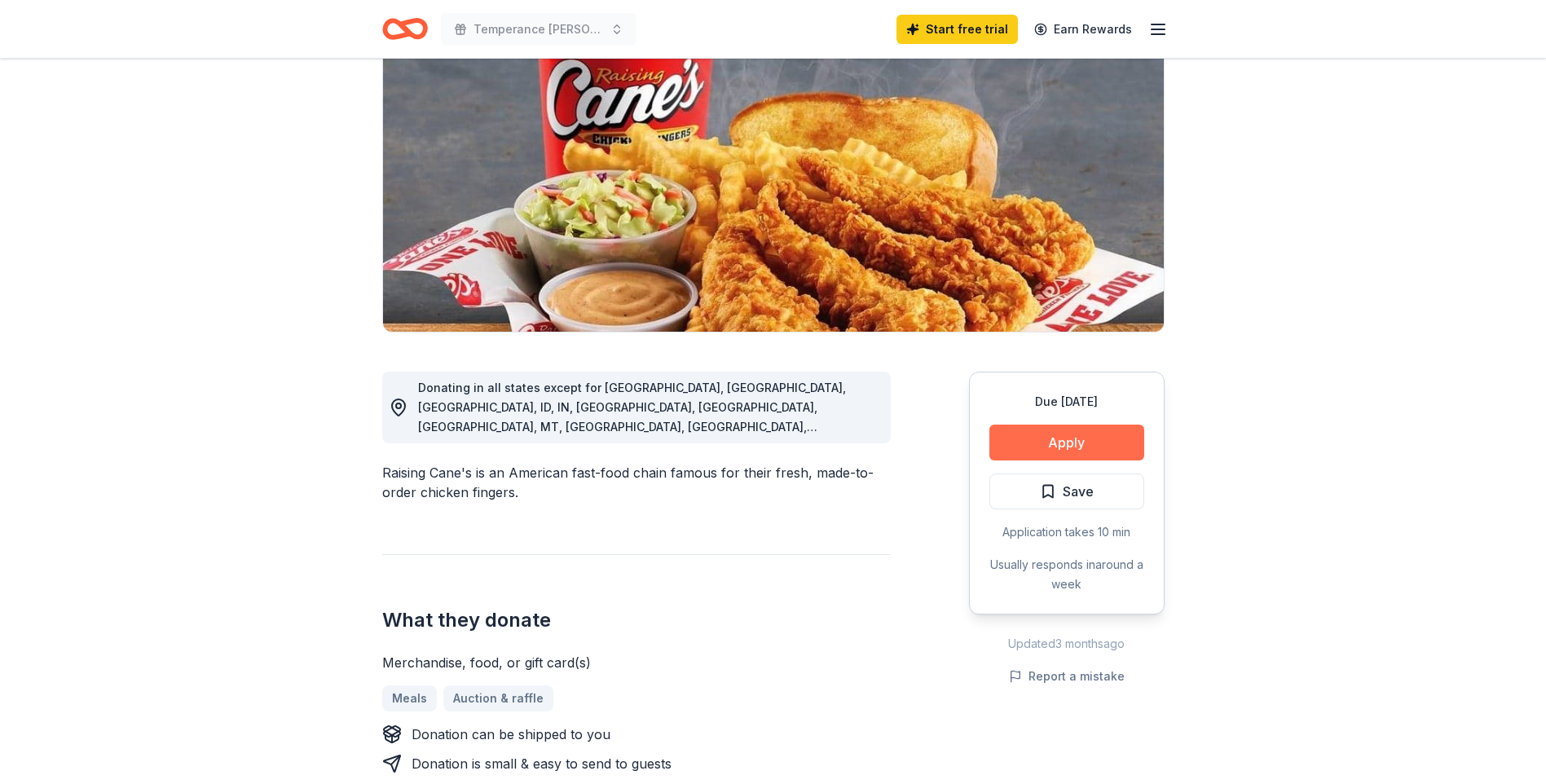
click at [1004, 453] on button "Apply" at bounding box center [1067, 442] width 155 height 36
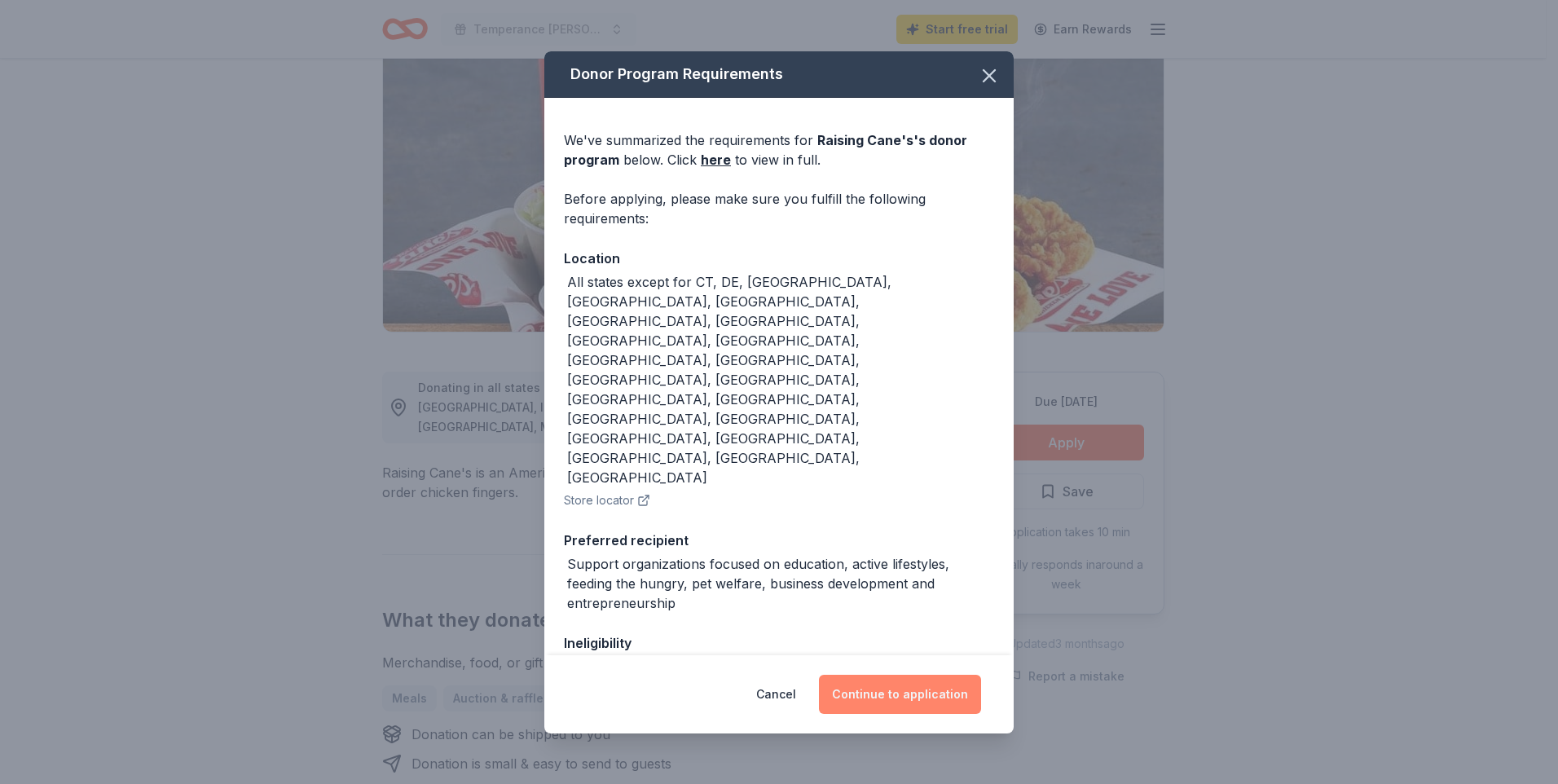
click at [912, 696] on button "Continue to application" at bounding box center [900, 694] width 162 height 39
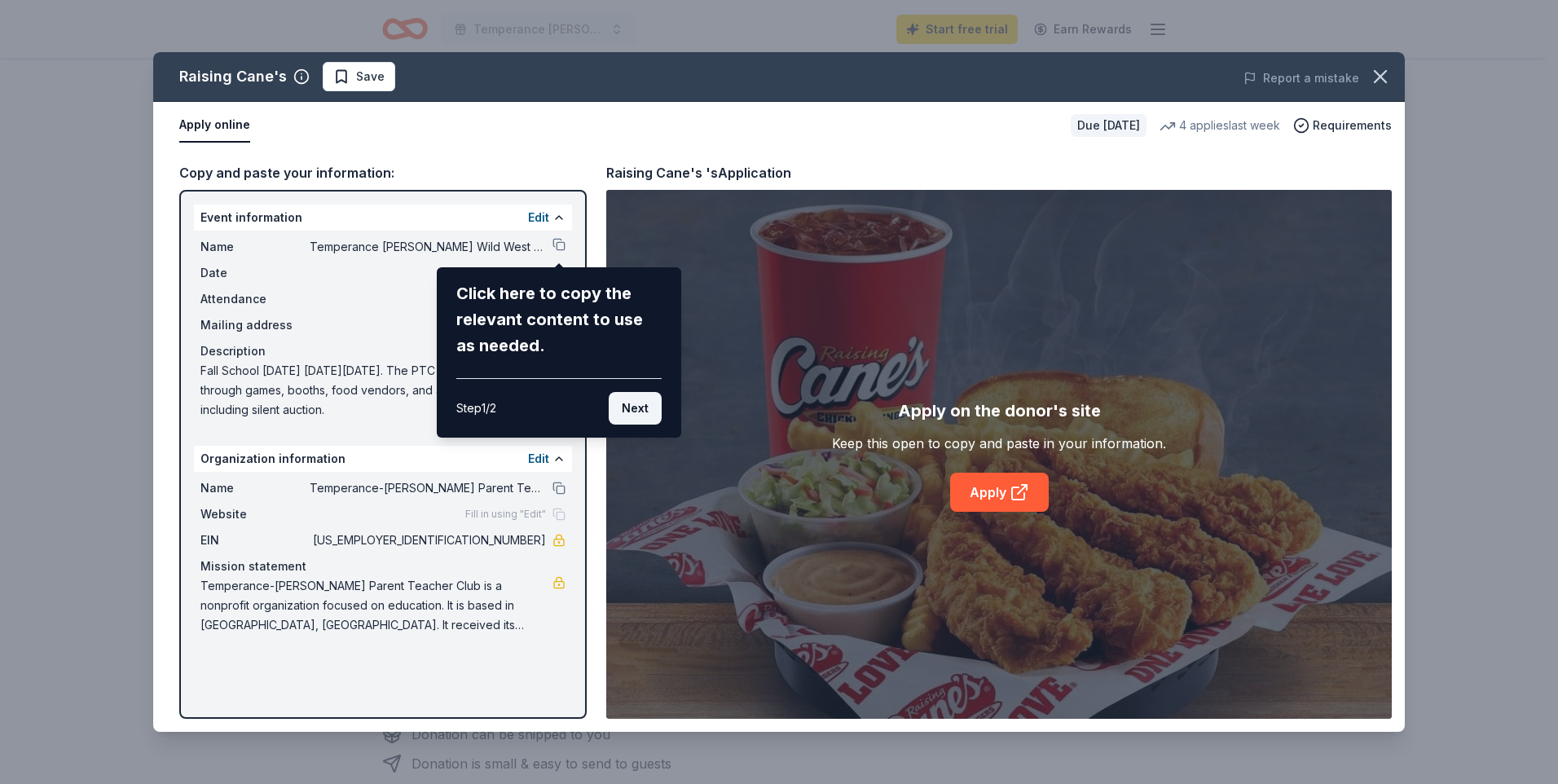
click at [633, 414] on button "Next" at bounding box center [635, 408] width 53 height 32
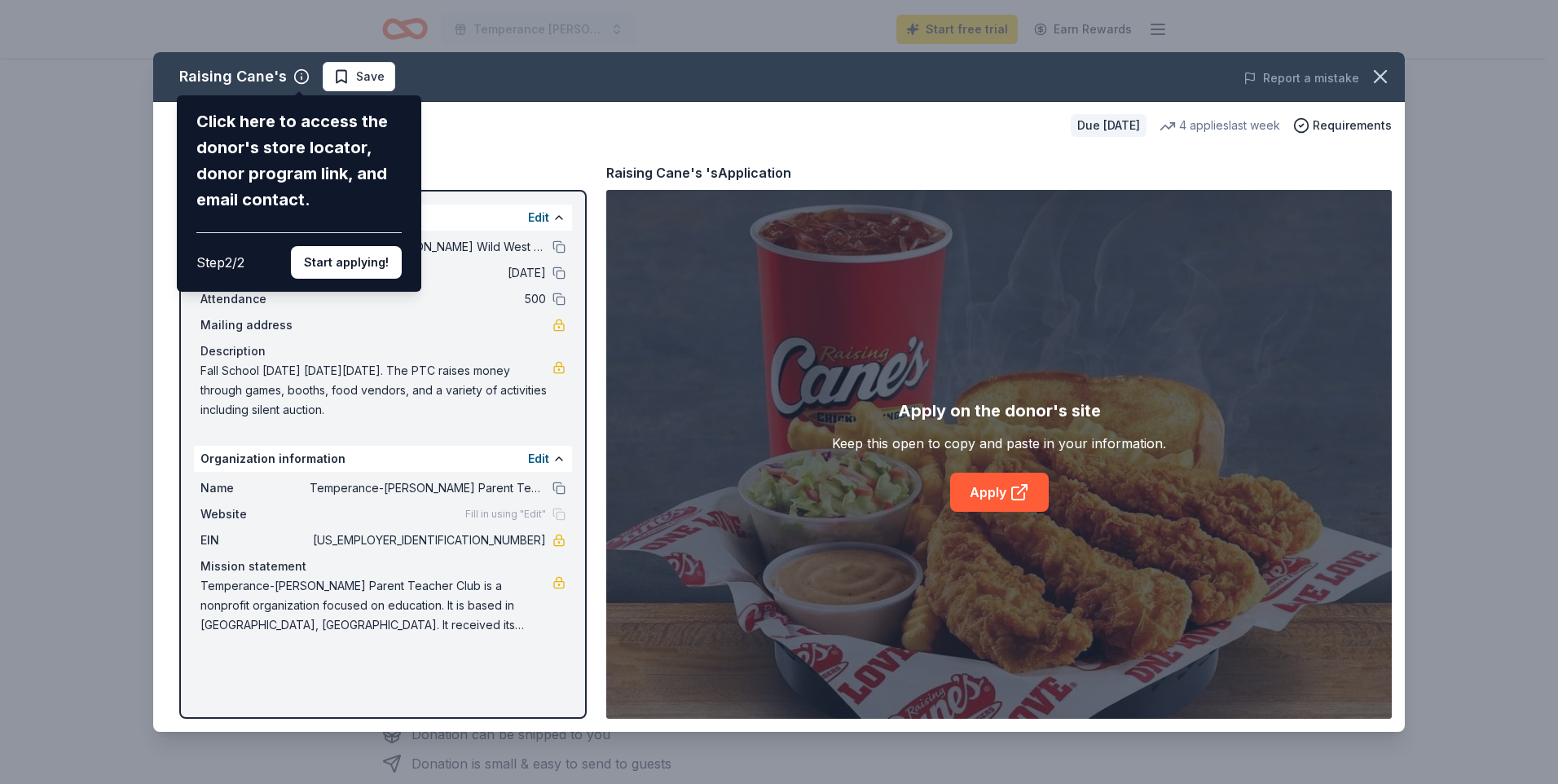
click at [450, 320] on div "Raising Cane's Click here to access the donor's store locator, donor program li…" at bounding box center [779, 391] width 1252 height 679
click at [543, 214] on div "Raising Cane's Click here to access the donor's store locator, donor program li…" at bounding box center [779, 391] width 1252 height 679
click at [494, 151] on div "Raising Cane's Click here to access the donor's store locator, donor program li…" at bounding box center [779, 391] width 1252 height 679
click at [362, 270] on button "Start applying!" at bounding box center [345, 262] width 111 height 32
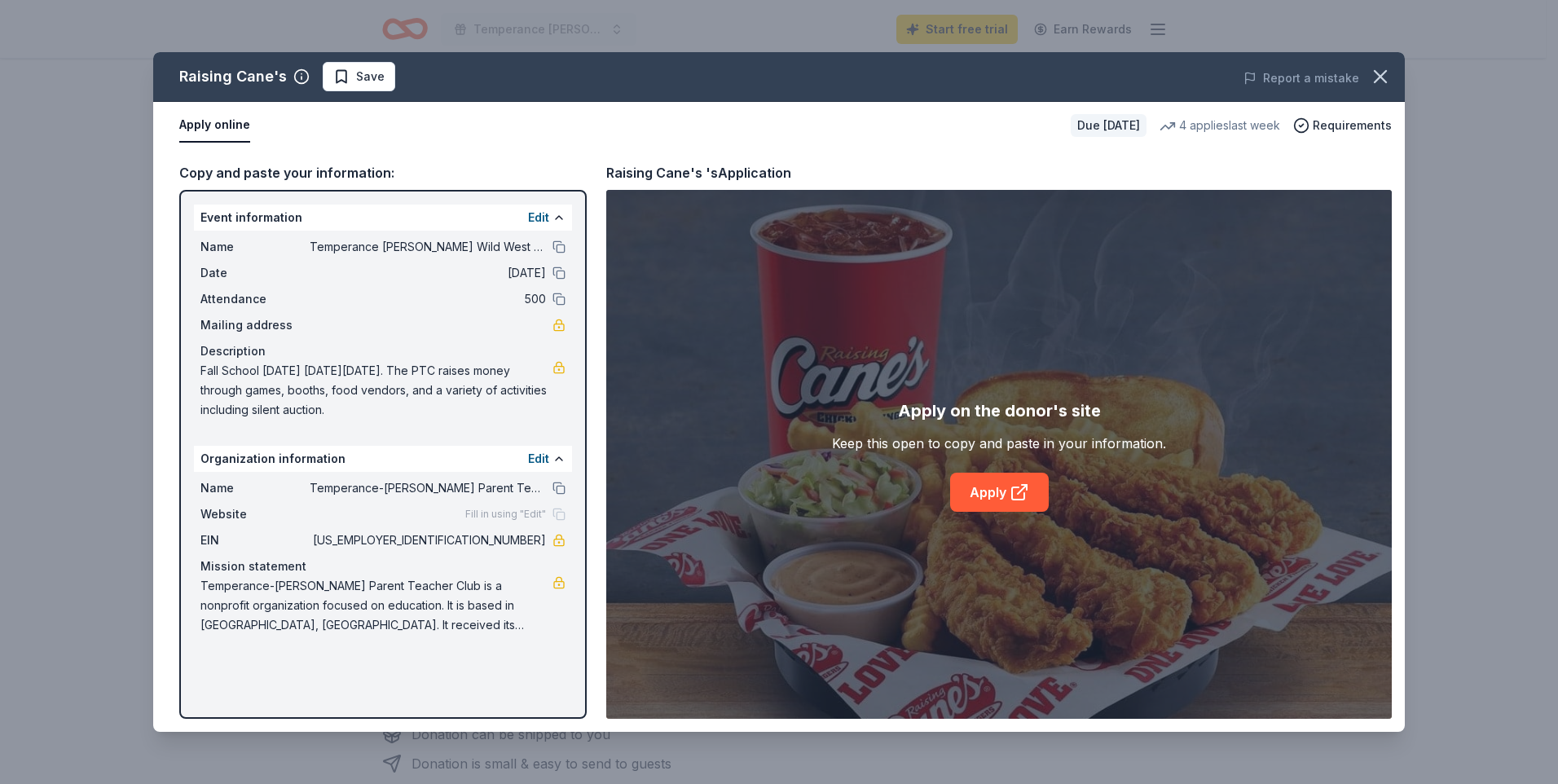
click at [362, 270] on div "Raising Cane's Save Report a mistake Apply online Due in 25 days 4 applies last…" at bounding box center [779, 391] width 1252 height 679
click at [535, 222] on div "Raising Cane's Save Report a mistake Apply online Due in 25 days 4 applies last…" at bounding box center [779, 391] width 1252 height 679
click at [1002, 507] on link "Apply" at bounding box center [1000, 492] width 99 height 39
